Goal: Information Seeking & Learning: Learn about a topic

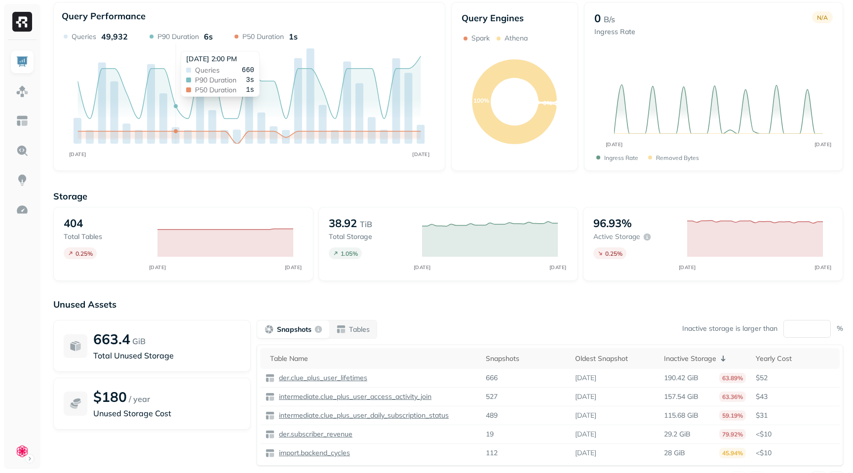
scroll to position [29, 0]
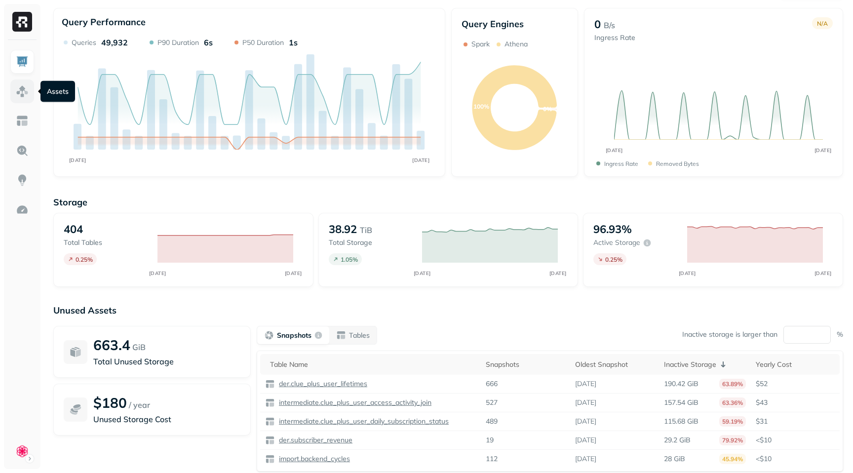
click at [24, 90] on img at bounding box center [22, 91] width 13 height 13
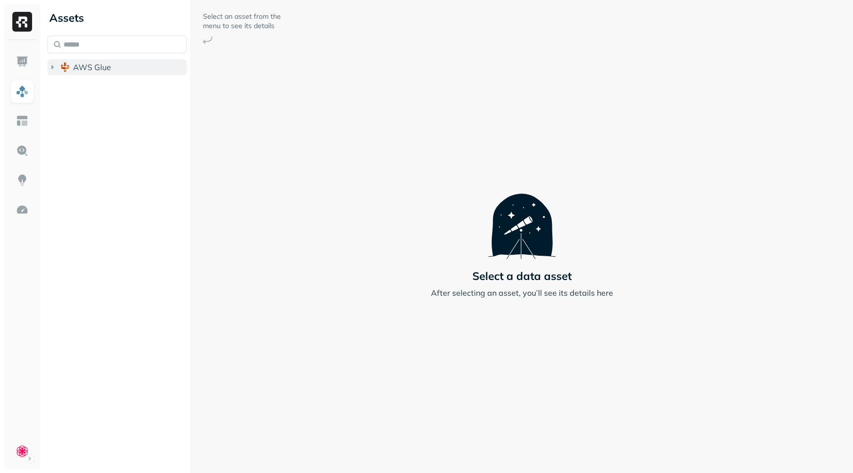
click at [54, 67] on icon "button" at bounding box center [52, 67] width 10 height 10
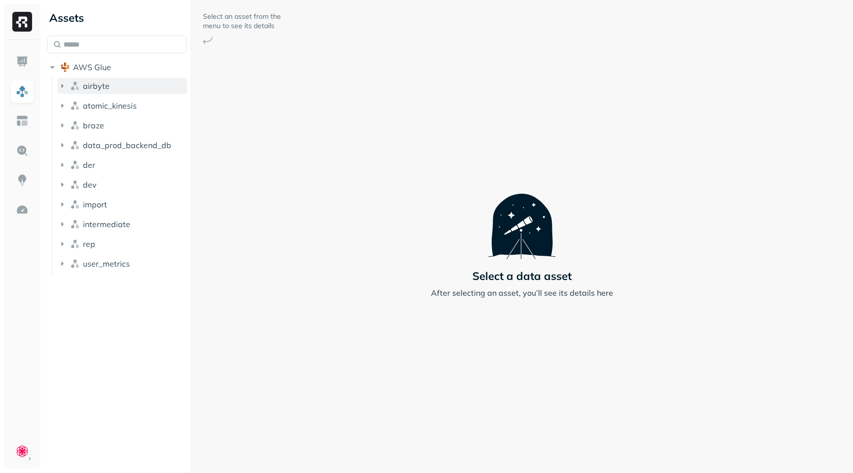
click at [62, 85] on icon "button" at bounding box center [62, 86] width 2 height 4
click at [70, 105] on icon "button" at bounding box center [72, 105] width 10 height 10
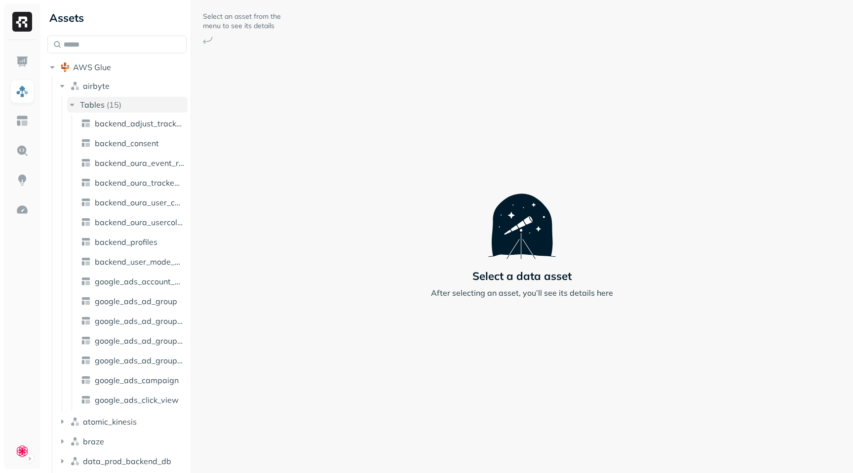
click at [70, 105] on icon "button" at bounding box center [72, 105] width 10 height 10
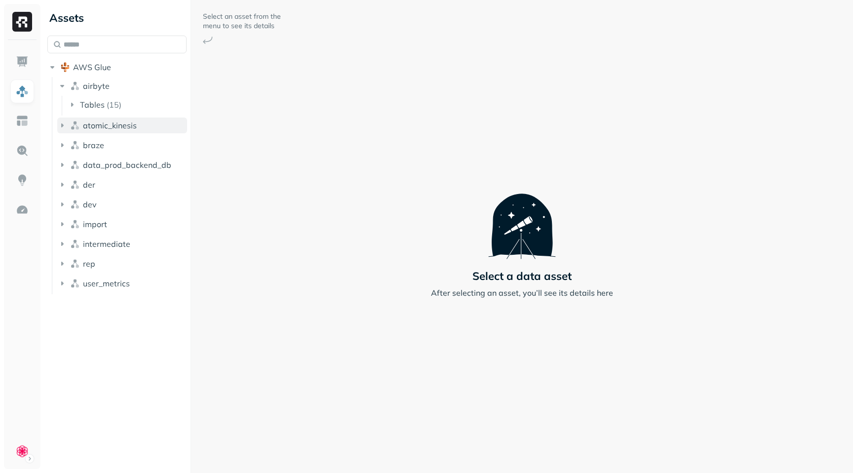
click at [65, 124] on icon "button" at bounding box center [62, 125] width 10 height 10
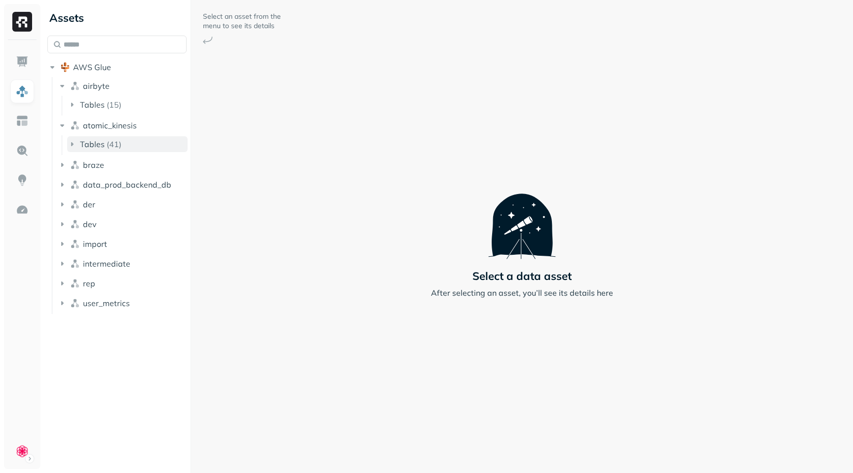
click at [69, 139] on icon "button" at bounding box center [72, 144] width 10 height 10
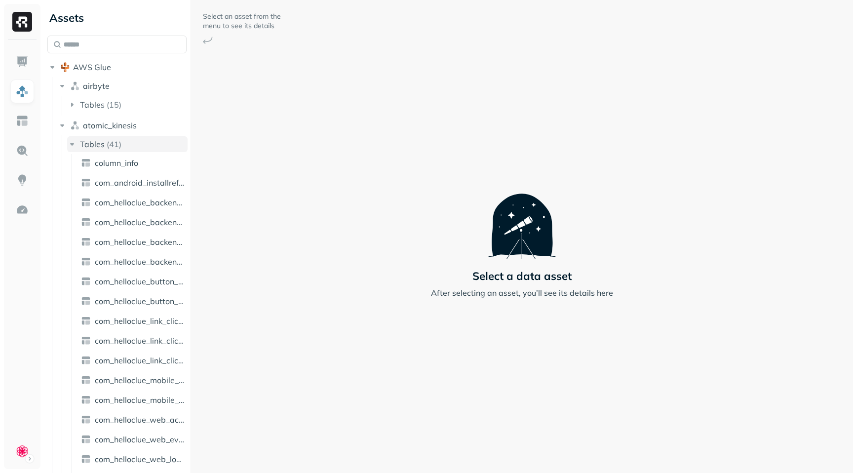
click at [69, 139] on icon "button" at bounding box center [72, 144] width 10 height 10
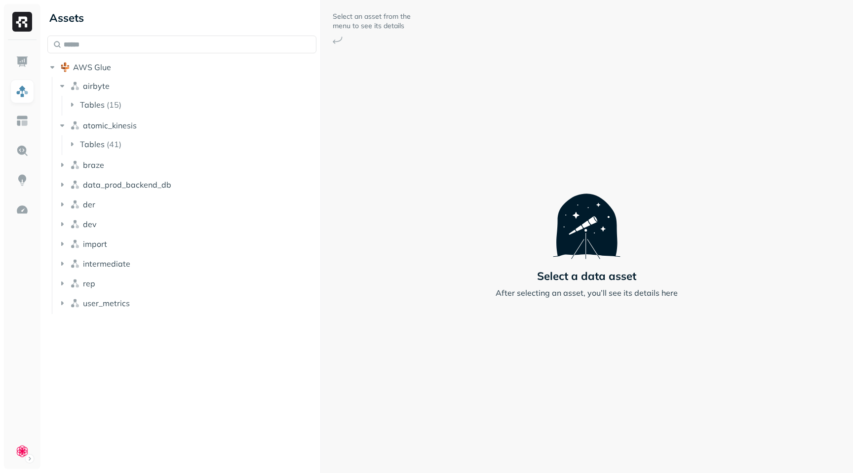
click at [323, 136] on div "Assets AWS Glue airbyte Tables ( 15 ) atomic_kinesis Tables ( 41 ) braze data_p…" at bounding box center [447, 236] width 809 height 473
click at [62, 184] on icon "button" at bounding box center [62, 185] width 2 height 4
click at [72, 204] on icon "button" at bounding box center [72, 203] width 2 height 4
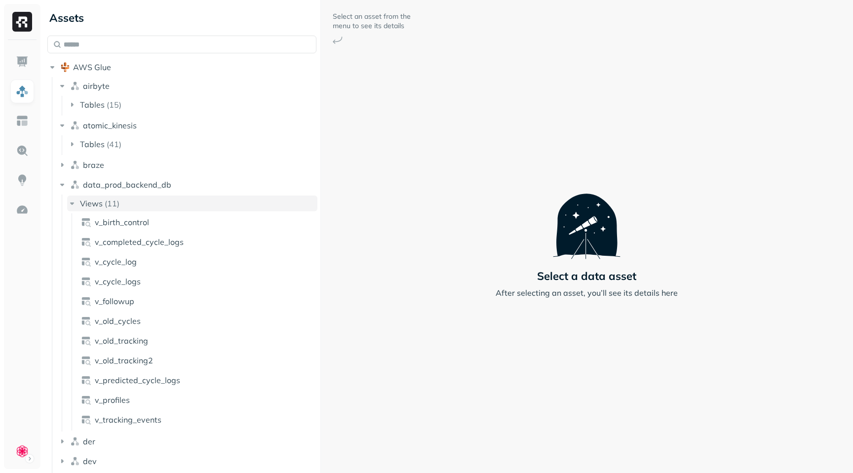
click at [72, 204] on icon "button" at bounding box center [72, 203] width 4 height 2
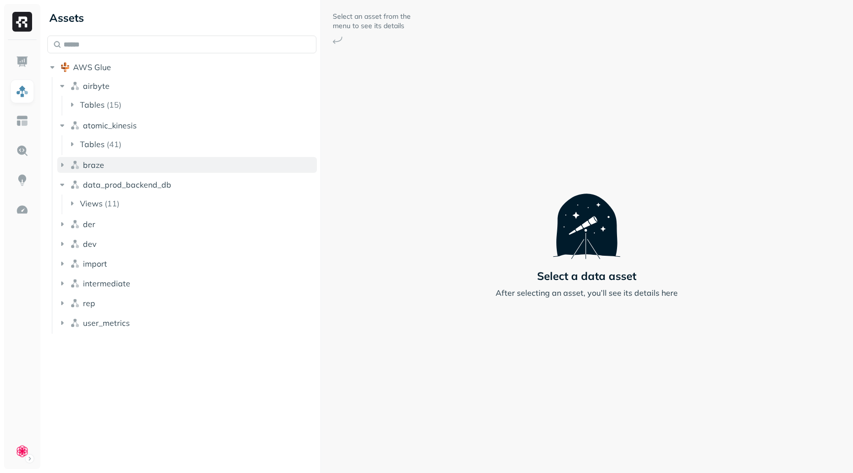
click at [64, 165] on icon "button" at bounding box center [62, 165] width 10 height 10
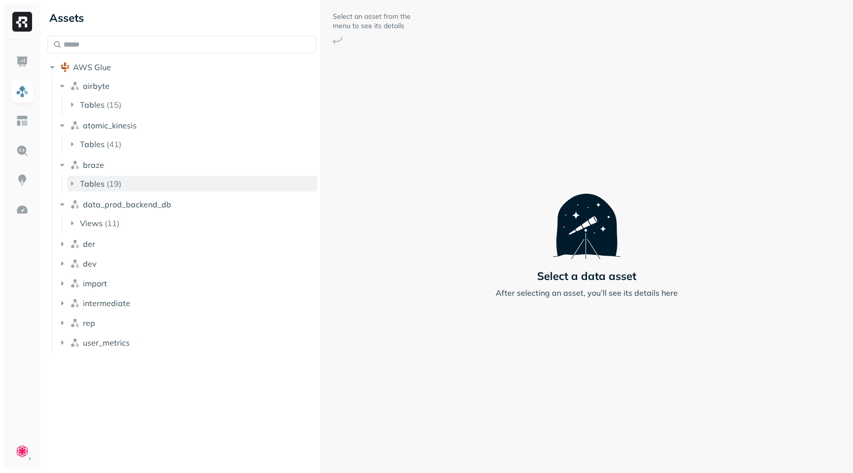
click at [70, 182] on icon "button" at bounding box center [72, 184] width 10 height 10
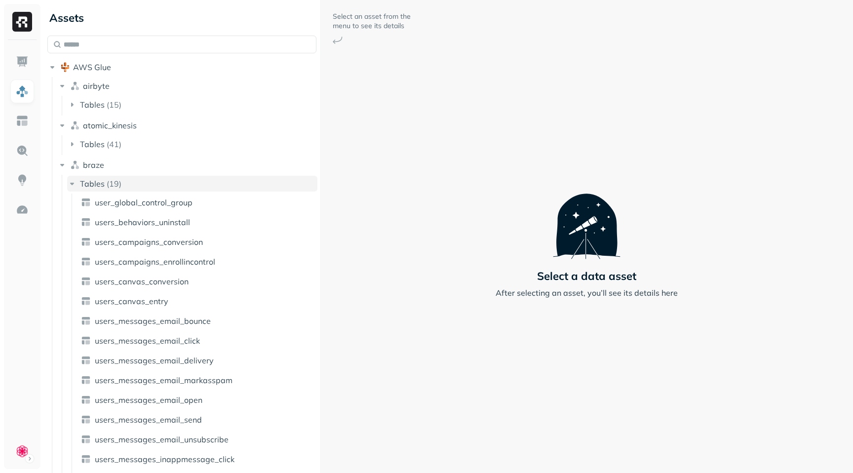
click at [70, 183] on icon "button" at bounding box center [72, 184] width 4 height 2
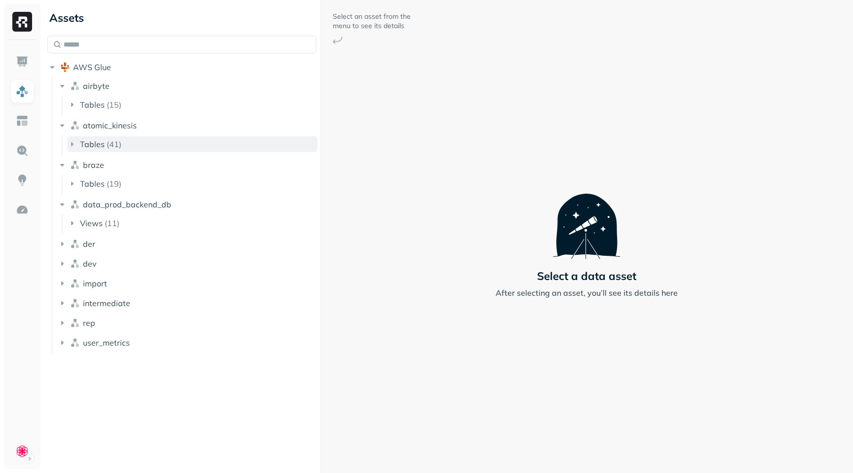
click at [72, 144] on icon "button" at bounding box center [72, 144] width 2 height 4
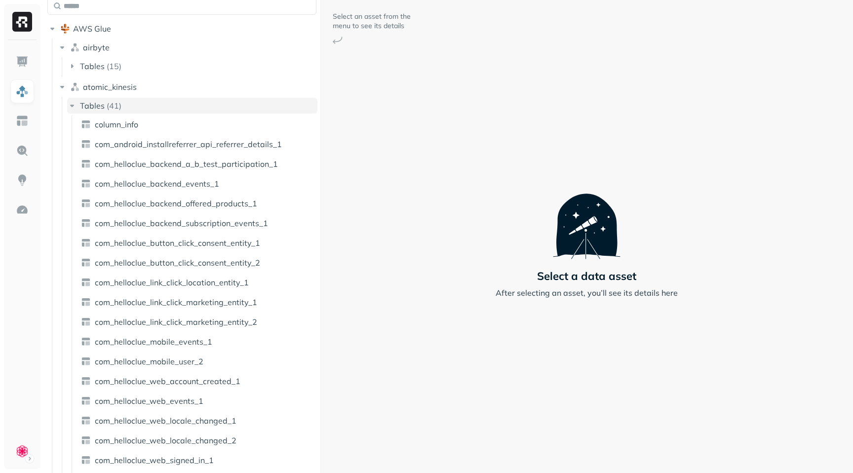
scroll to position [27, 0]
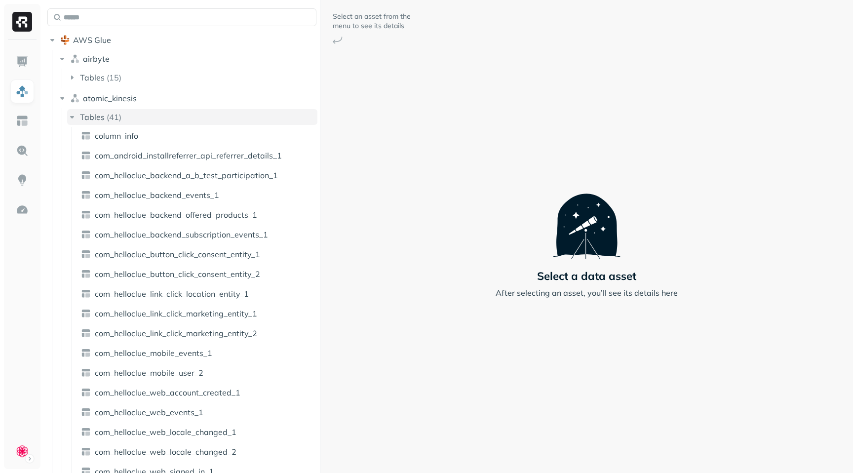
click at [71, 117] on icon "button" at bounding box center [72, 117] width 4 height 2
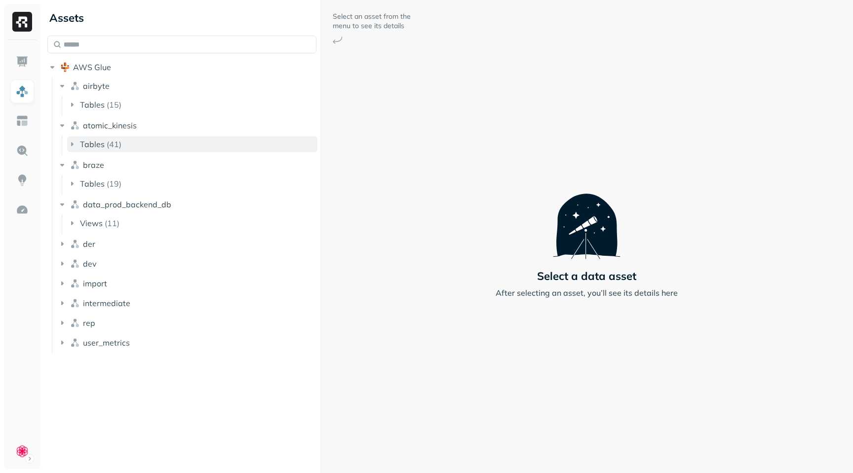
scroll to position [0, 0]
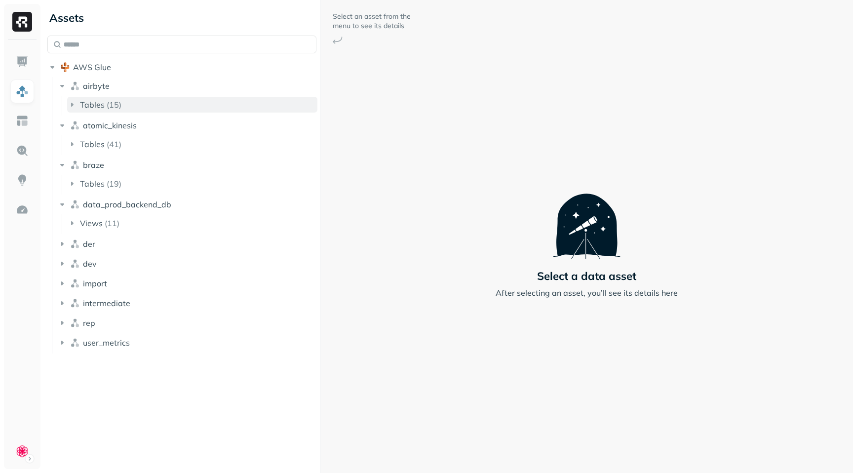
click at [72, 106] on icon "button" at bounding box center [72, 105] width 2 height 4
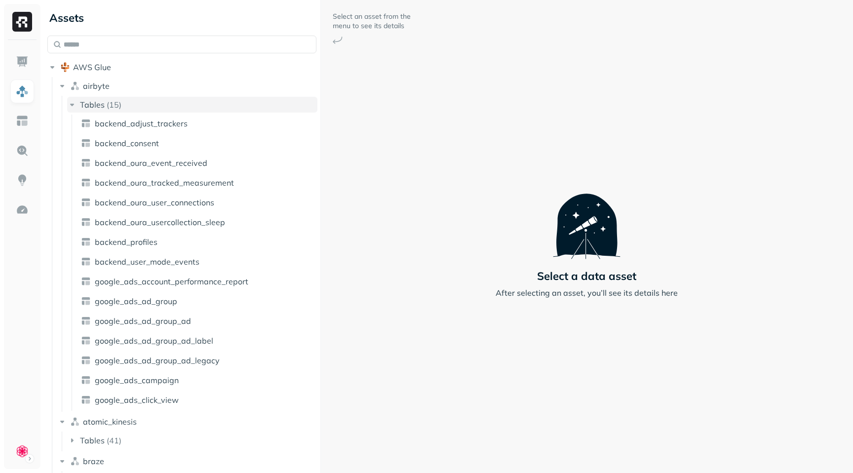
click at [72, 106] on icon "button" at bounding box center [72, 105] width 10 height 10
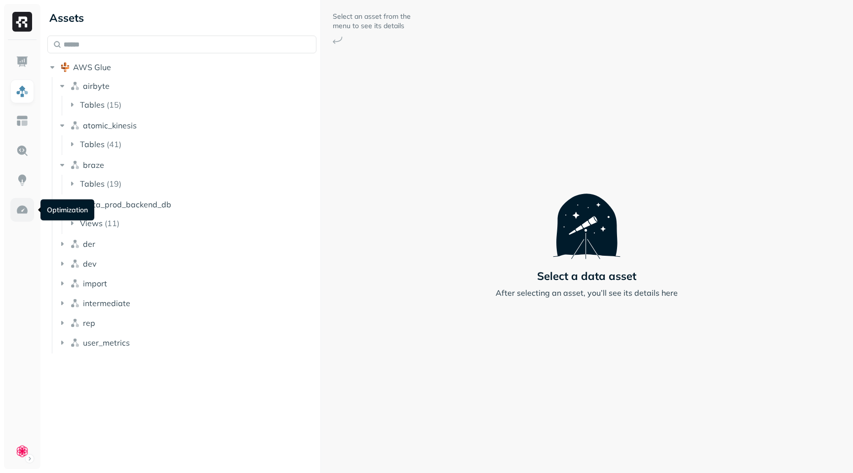
click at [25, 214] on img at bounding box center [22, 209] width 13 height 13
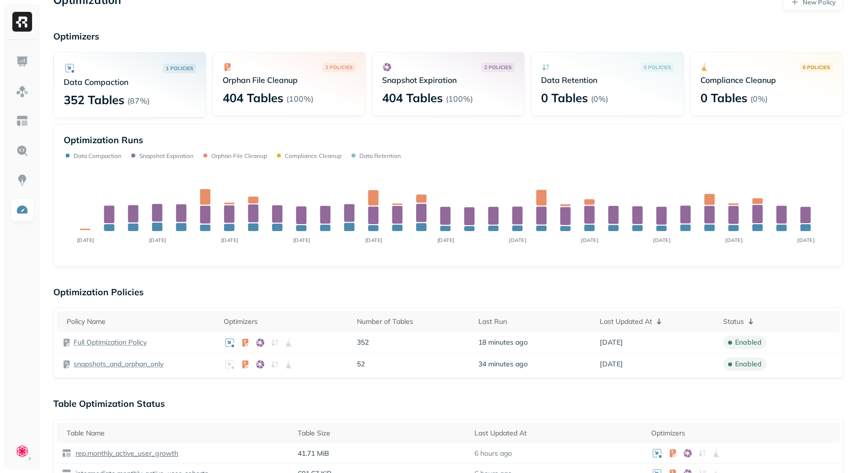
scroll to position [16, 0]
click at [24, 91] on img at bounding box center [22, 91] width 13 height 13
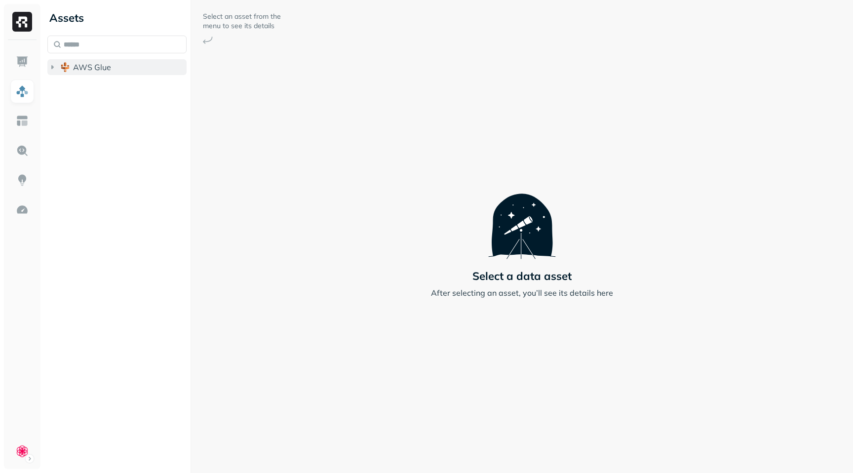
click at [52, 70] on icon "button" at bounding box center [52, 67] width 10 height 10
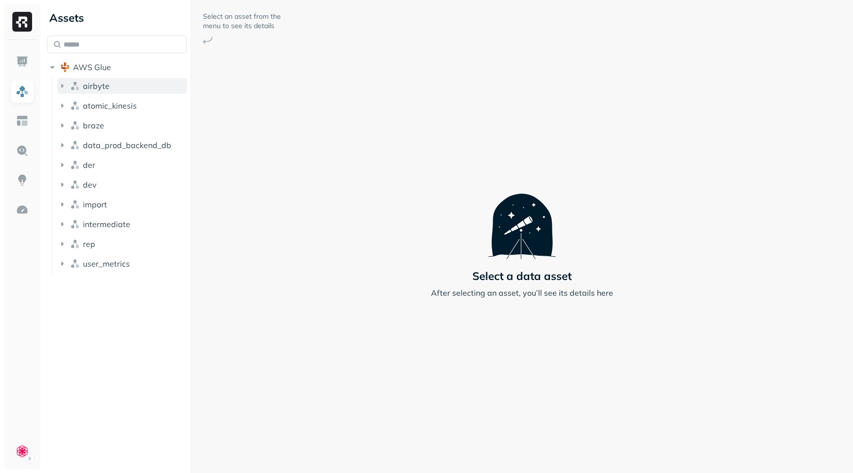
click at [62, 86] on icon "button" at bounding box center [62, 86] width 2 height 4
click at [70, 105] on icon "button" at bounding box center [72, 105] width 10 height 10
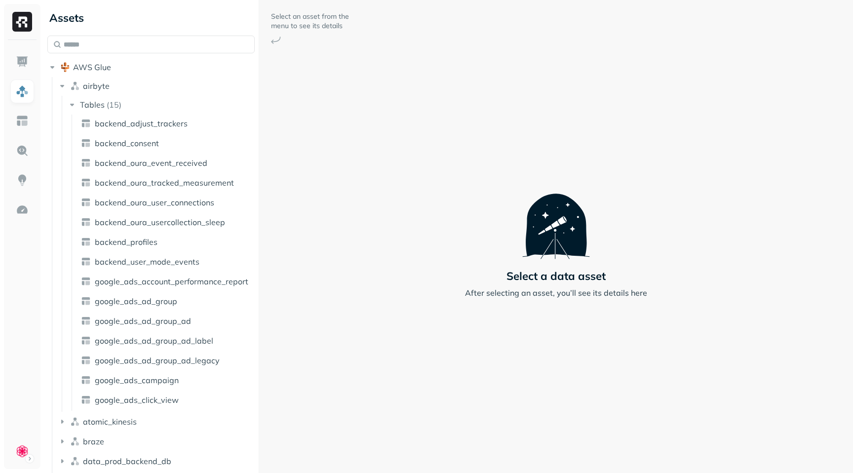
click at [259, 133] on div at bounding box center [259, 236] width 0 height 473
click at [63, 87] on icon "button" at bounding box center [62, 86] width 10 height 10
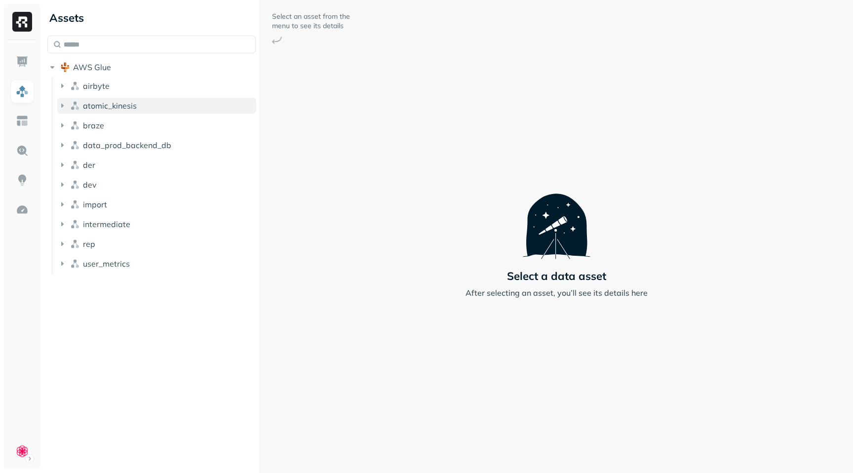
click at [63, 104] on icon "button" at bounding box center [62, 106] width 10 height 10
click at [62, 244] on icon "button" at bounding box center [62, 244] width 2 height 4
click at [62, 244] on icon "button" at bounding box center [62, 244] width 4 height 2
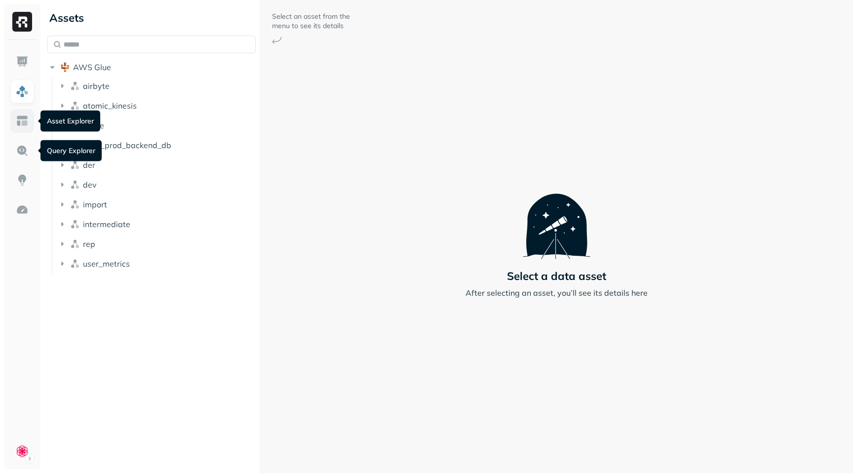
click at [23, 130] on link at bounding box center [22, 121] width 24 height 24
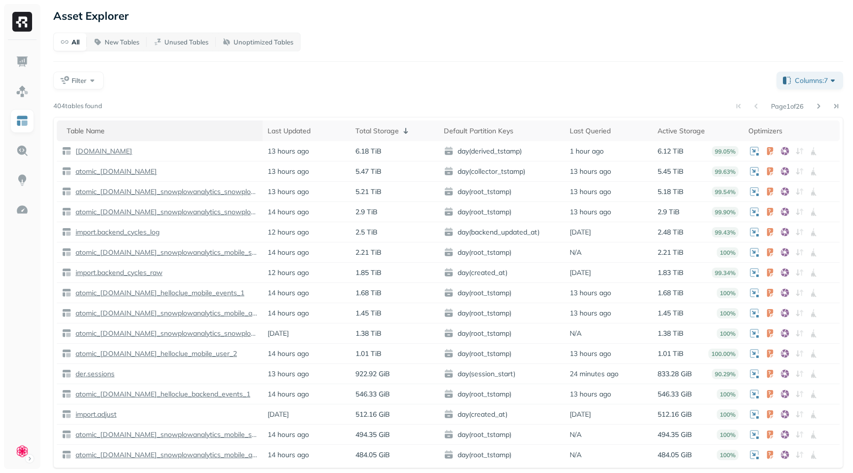
scroll to position [4, 0]
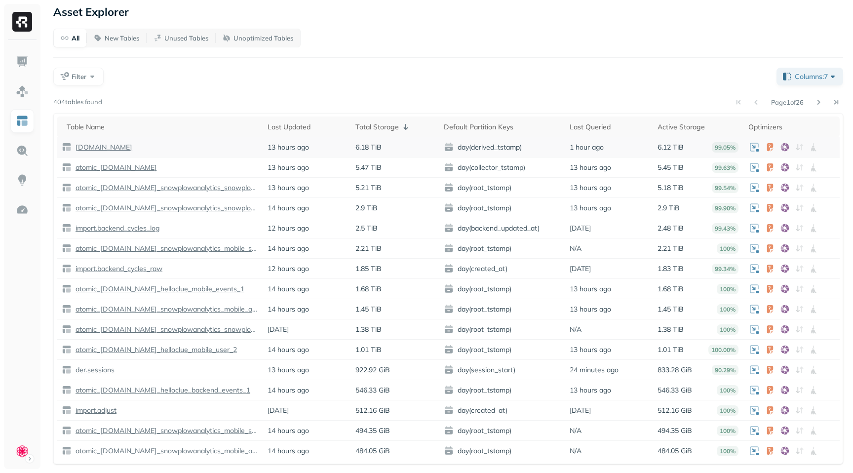
click at [86, 144] on p "[DOMAIN_NAME]" at bounding box center [103, 147] width 59 height 9
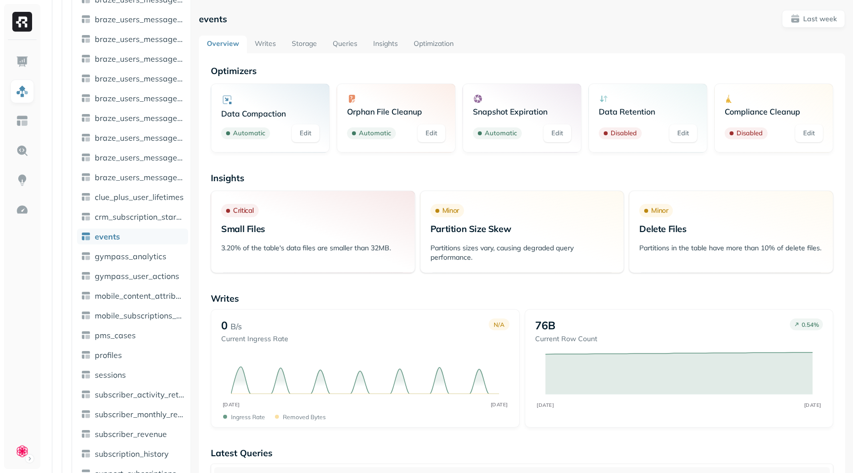
click at [337, 44] on link "Queries" at bounding box center [345, 45] width 40 height 18
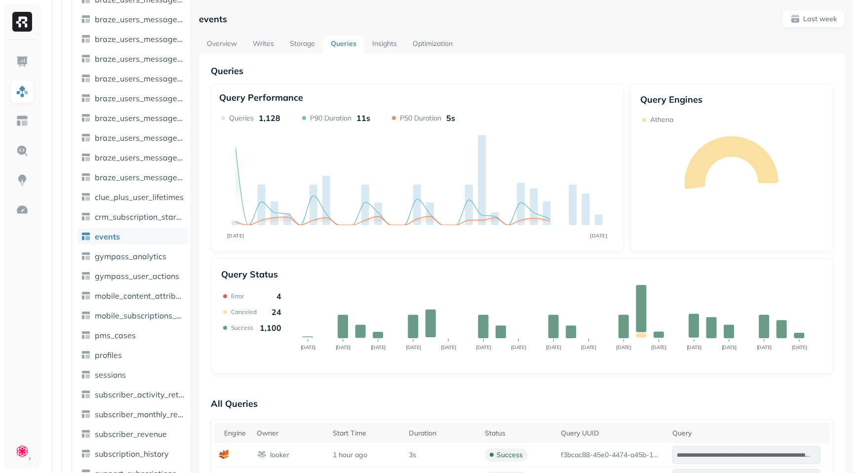
click at [228, 44] on link "Overview" at bounding box center [222, 45] width 46 height 18
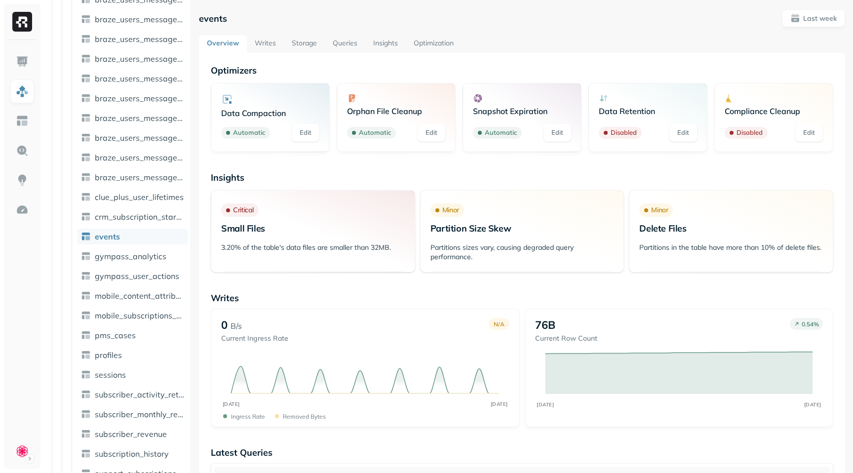
scroll to position [2, 0]
